Goal: Navigation & Orientation: Find specific page/section

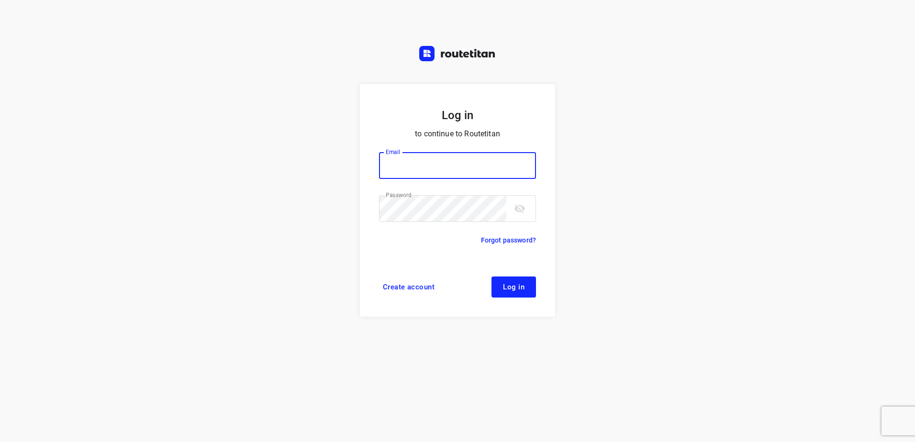
type input "[EMAIL_ADDRESS][DOMAIN_NAME]"
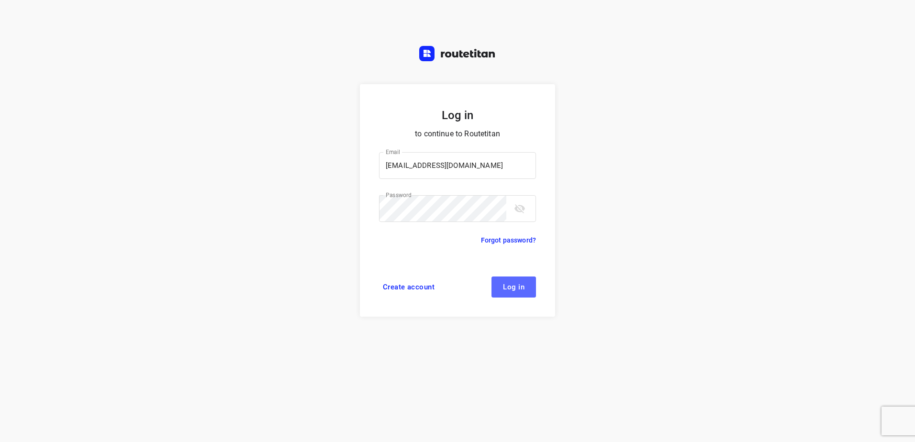
click at [505, 290] on span "Log in" at bounding box center [514, 287] width 22 height 8
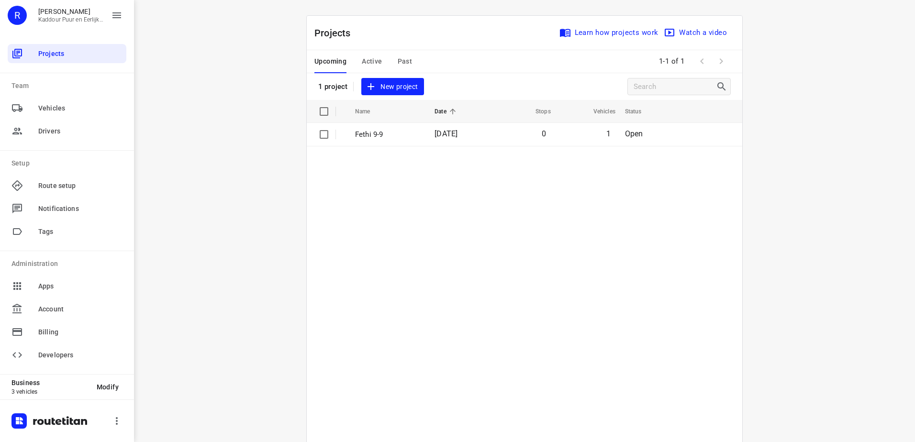
click at [553, 207] on table "Name Date Stops Vehicles Status Fethi 9-9 [DATE] 0 1 Open" at bounding box center [524, 295] width 435 height 391
